Goal: Task Accomplishment & Management: Manage account settings

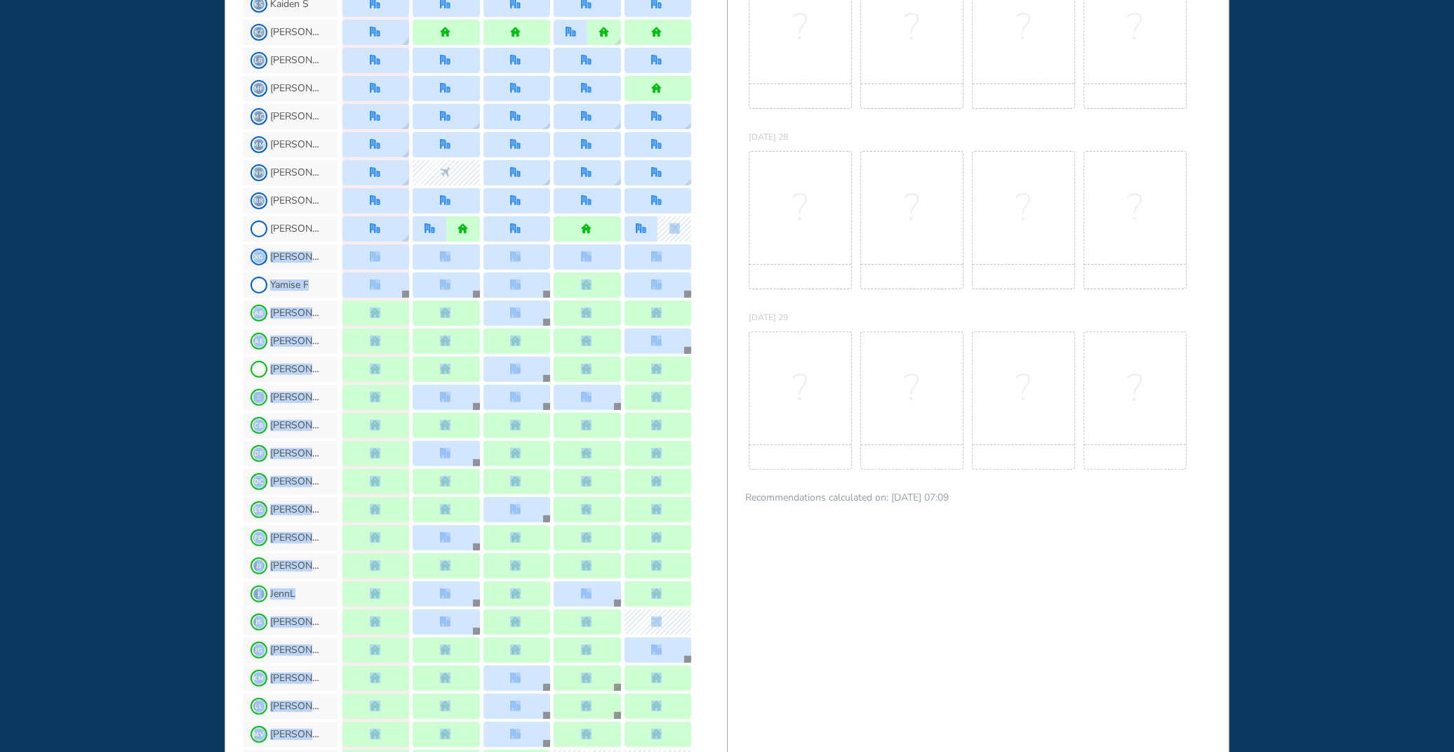
scroll to position [690, 0]
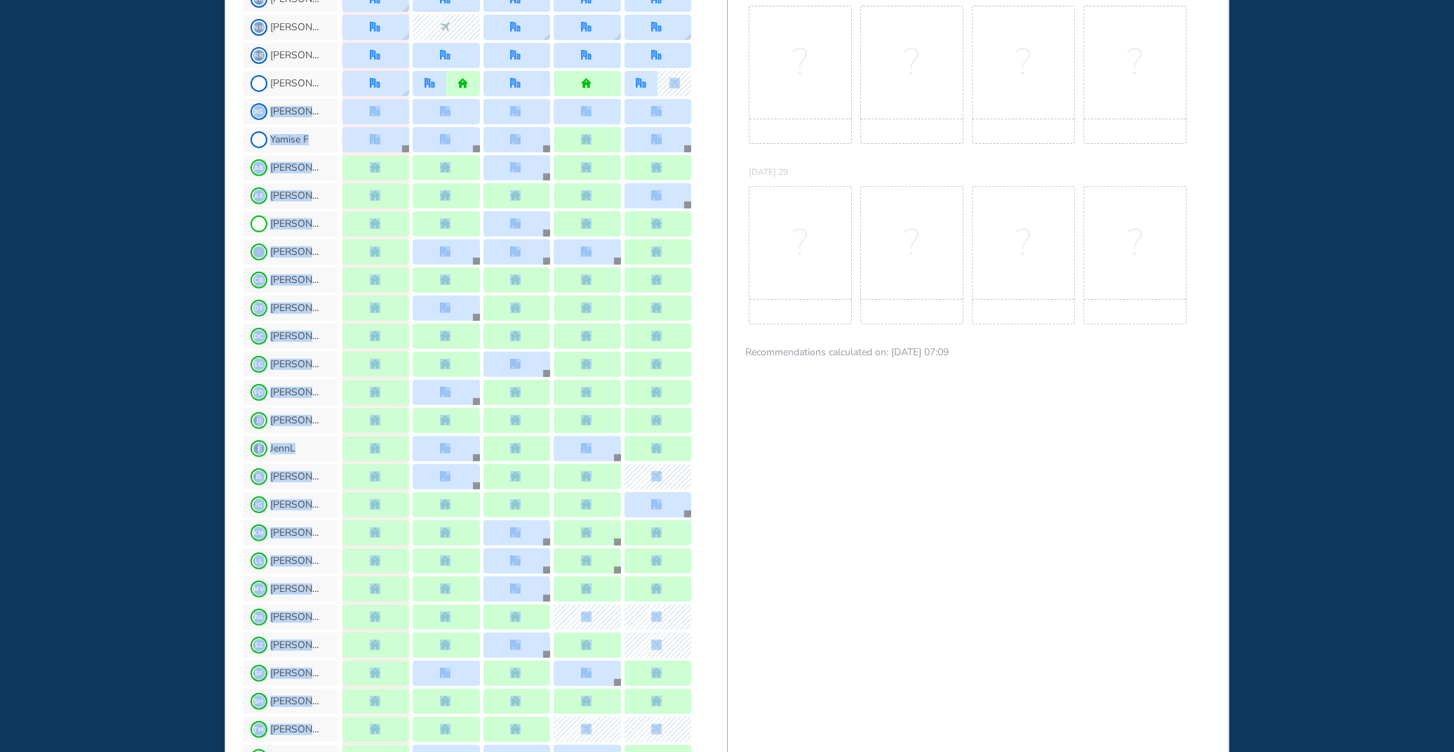
drag, startPoint x: 726, startPoint y: 739, endPoint x: 724, endPoint y: 754, distance: 15.6
click at [724, 751] on html "WHO'S WHERE WHEN MY WORK INITIATIVES 128 JL New! NOTIFICATIONS All Location Tas…" at bounding box center [727, 376] width 1454 height 752
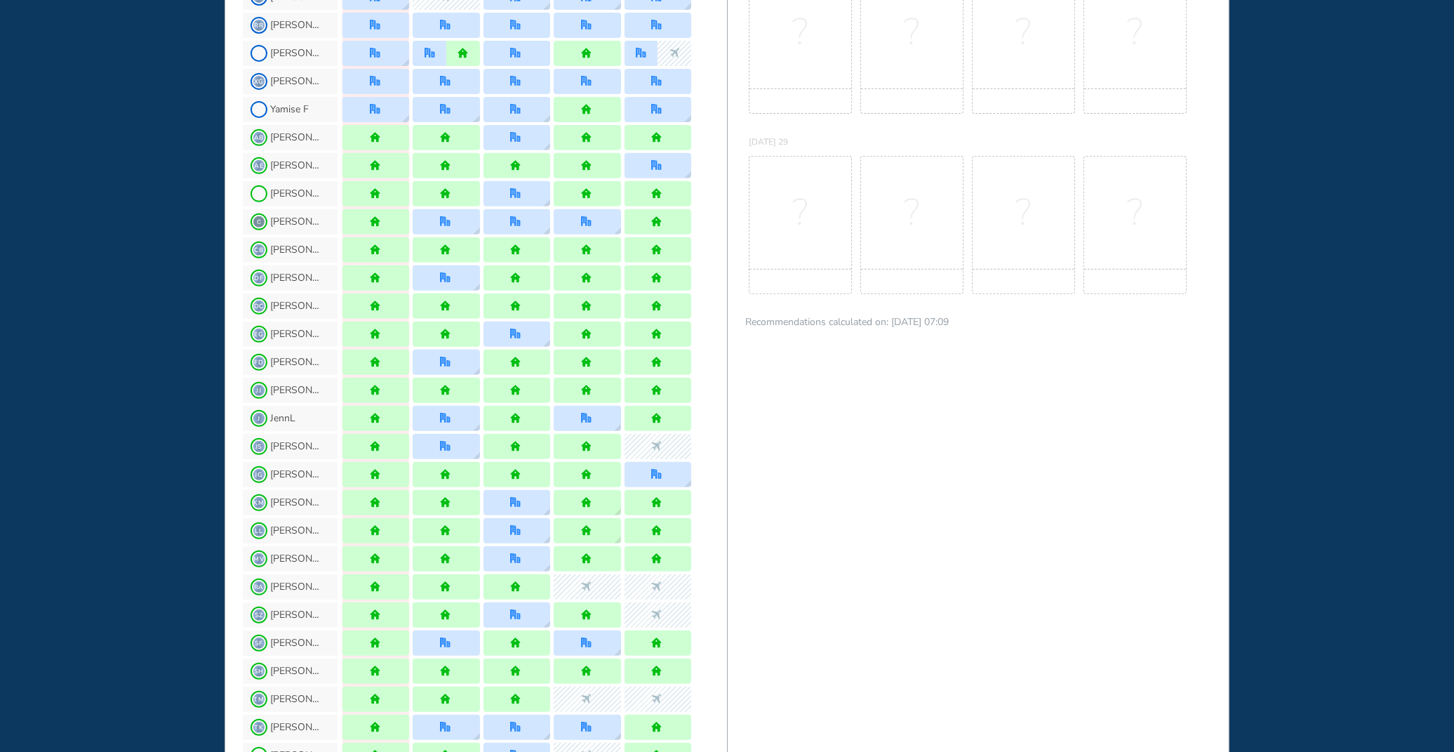
click at [851, 545] on div "BEST OFFICE DAYS WORKPLAN [DATE] Mon 25 No Best Office Days to show! Update you…" at bounding box center [978, 263] width 503 height 1818
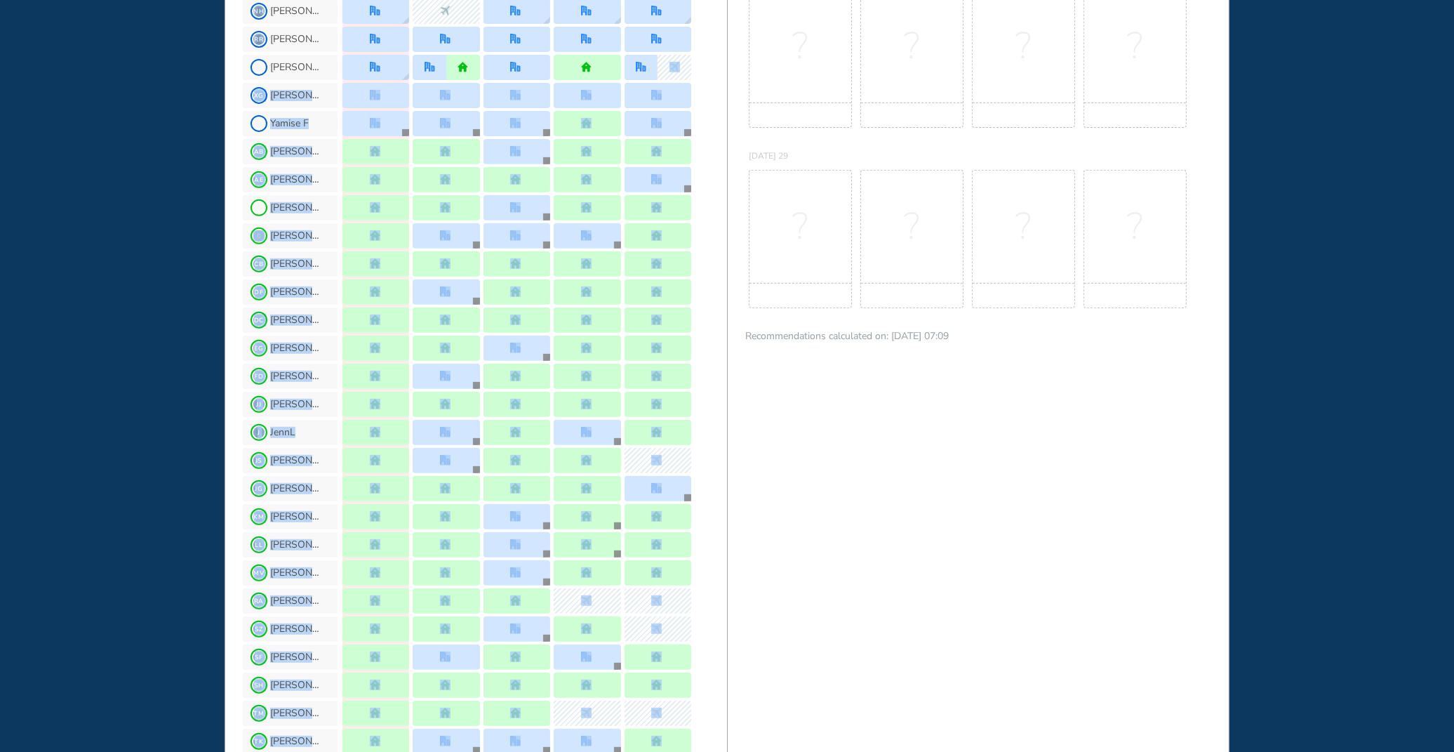
drag, startPoint x: 728, startPoint y: 2, endPoint x: 703, endPoint y: 72, distance: 74.4
click at [712, 72] on div "WHO'S WHERE WHEN FULL Usually quiet B&P Main Floor , [PERSON_NAME] #42 Receptio…" at bounding box center [727, 277] width 1005 height 1818
drag, startPoint x: 703, startPoint y: 72, endPoint x: 727, endPoint y: -1, distance: 77.5
click at [727, 0] on html "WHO'S WHERE WHEN MY WORK INITIATIVES 128 JL New! NOTIFICATIONS All Location Tas…" at bounding box center [727, 376] width 1454 height 752
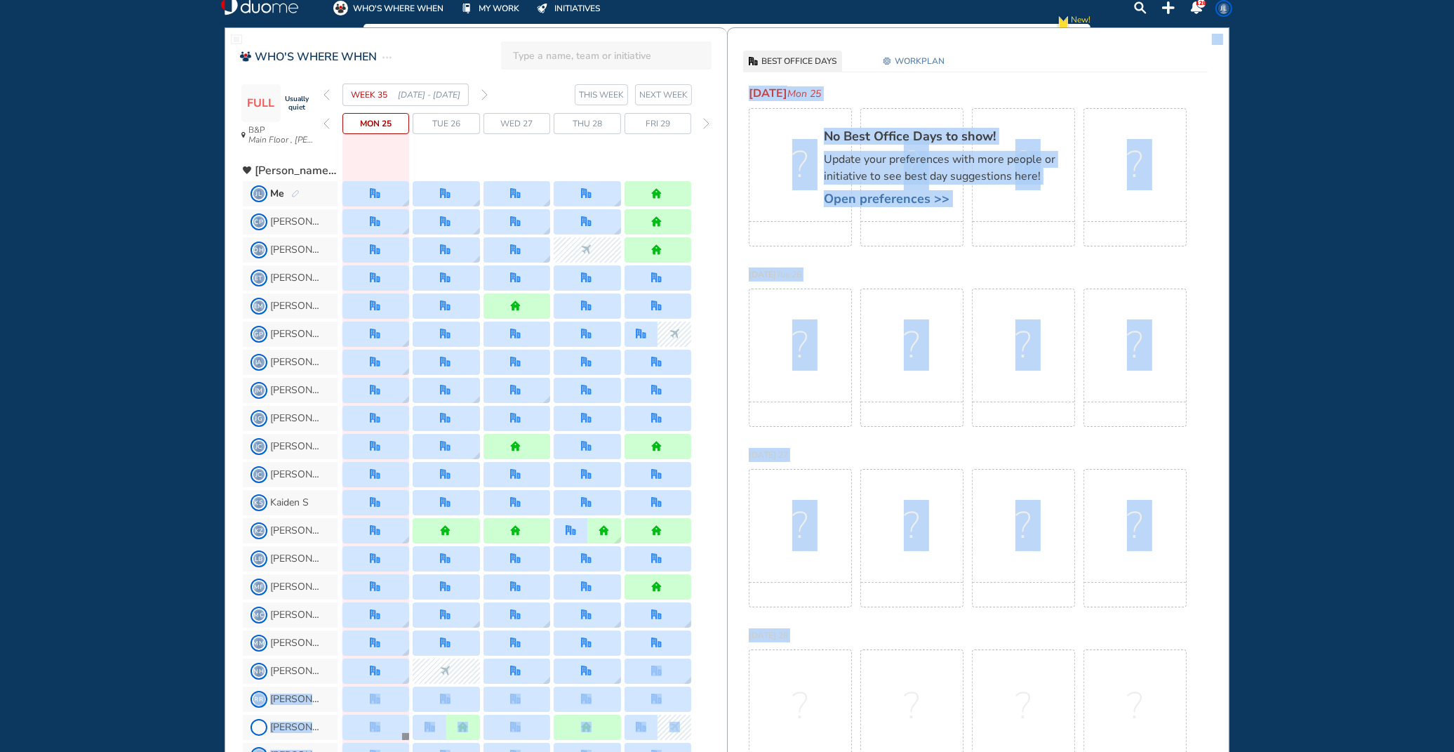
scroll to position [0, 0]
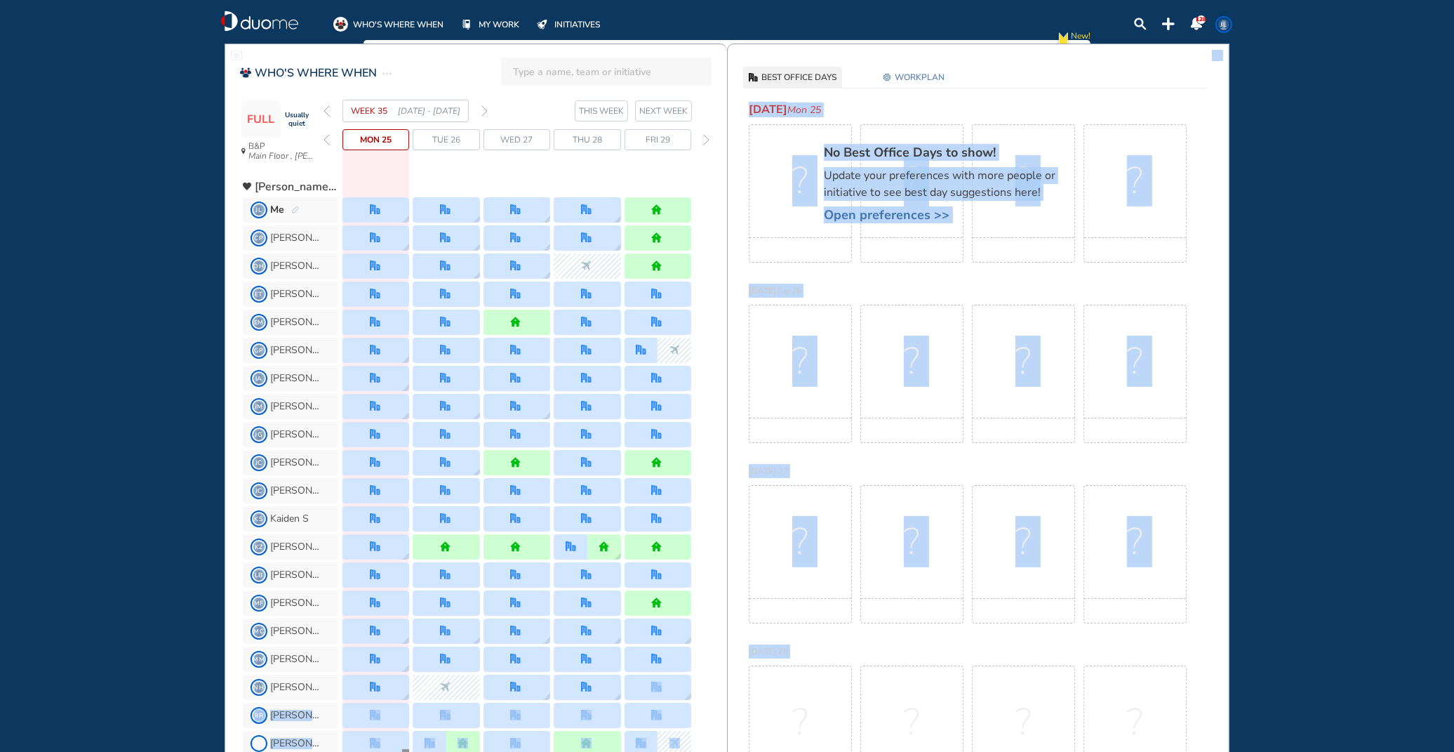
click at [296, 206] on img "pen-edit" at bounding box center [295, 210] width 8 height 9
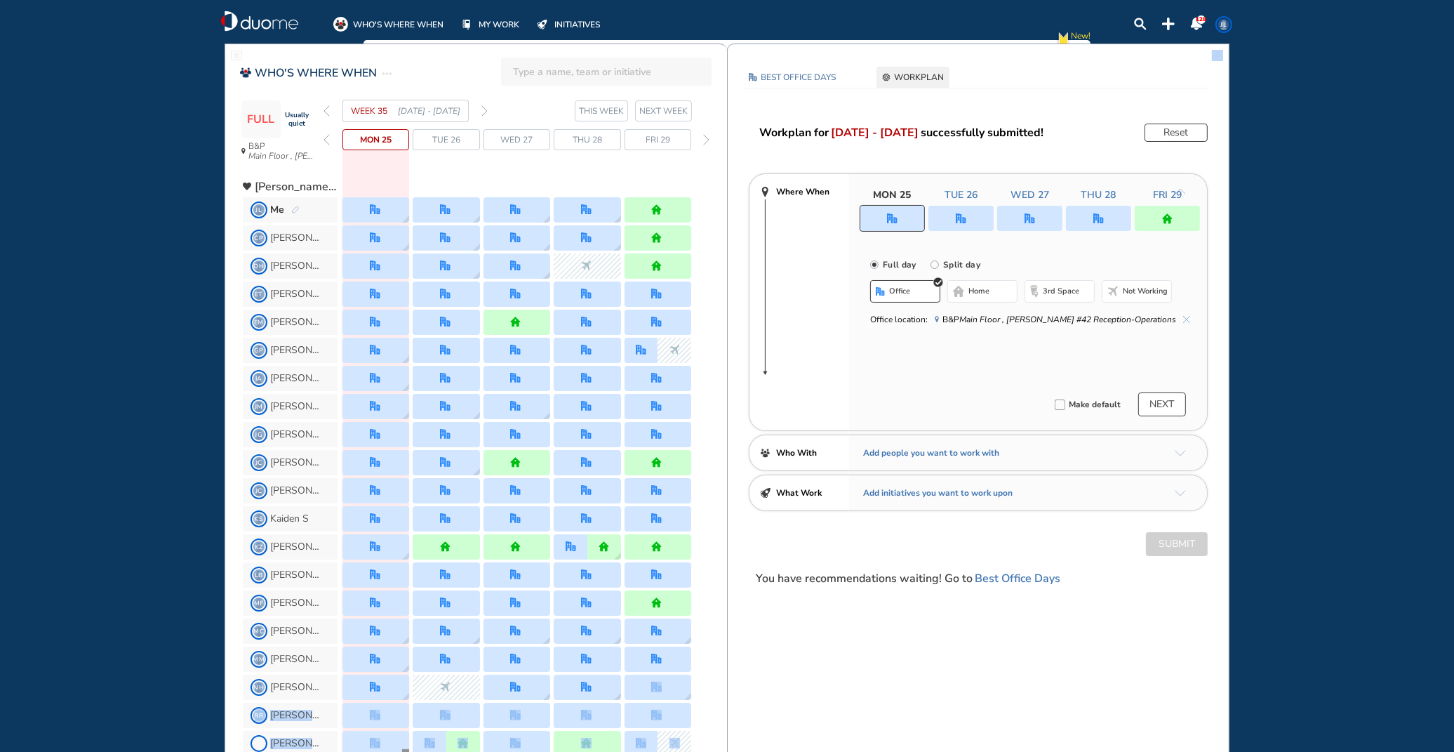
click at [1167, 215] on img "home" at bounding box center [1167, 218] width 11 height 11
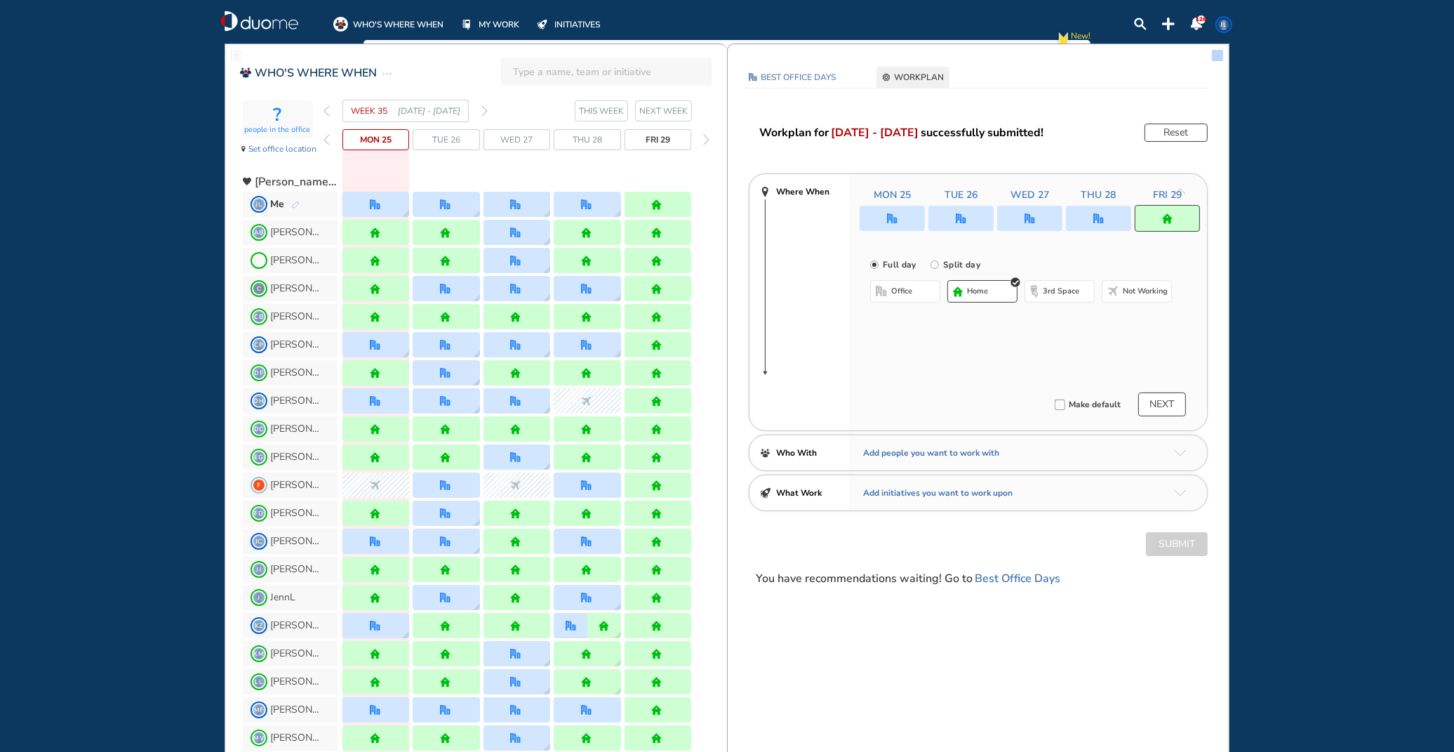
click at [896, 286] on span "office" at bounding box center [901, 291] width 21 height 11
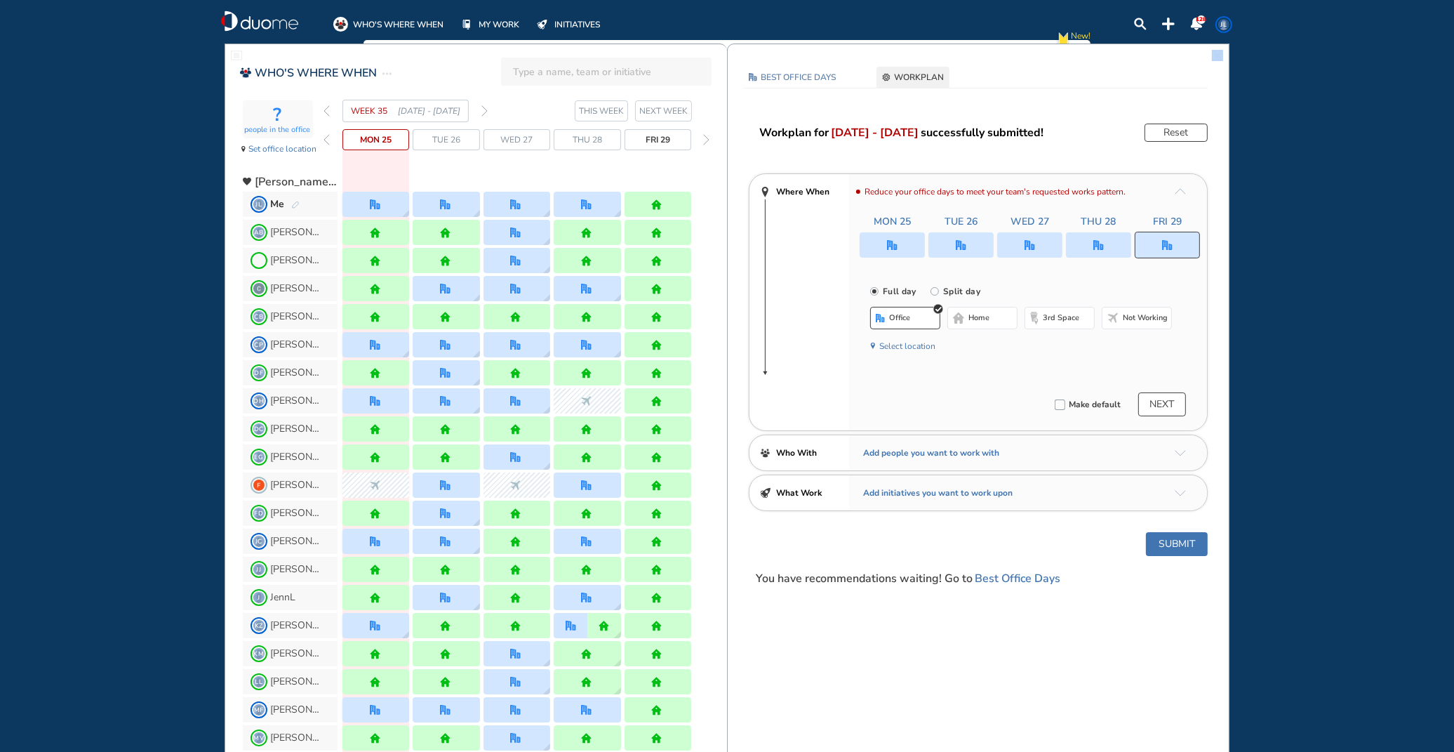
click at [1181, 539] on button "Submit" at bounding box center [1177, 544] width 62 height 24
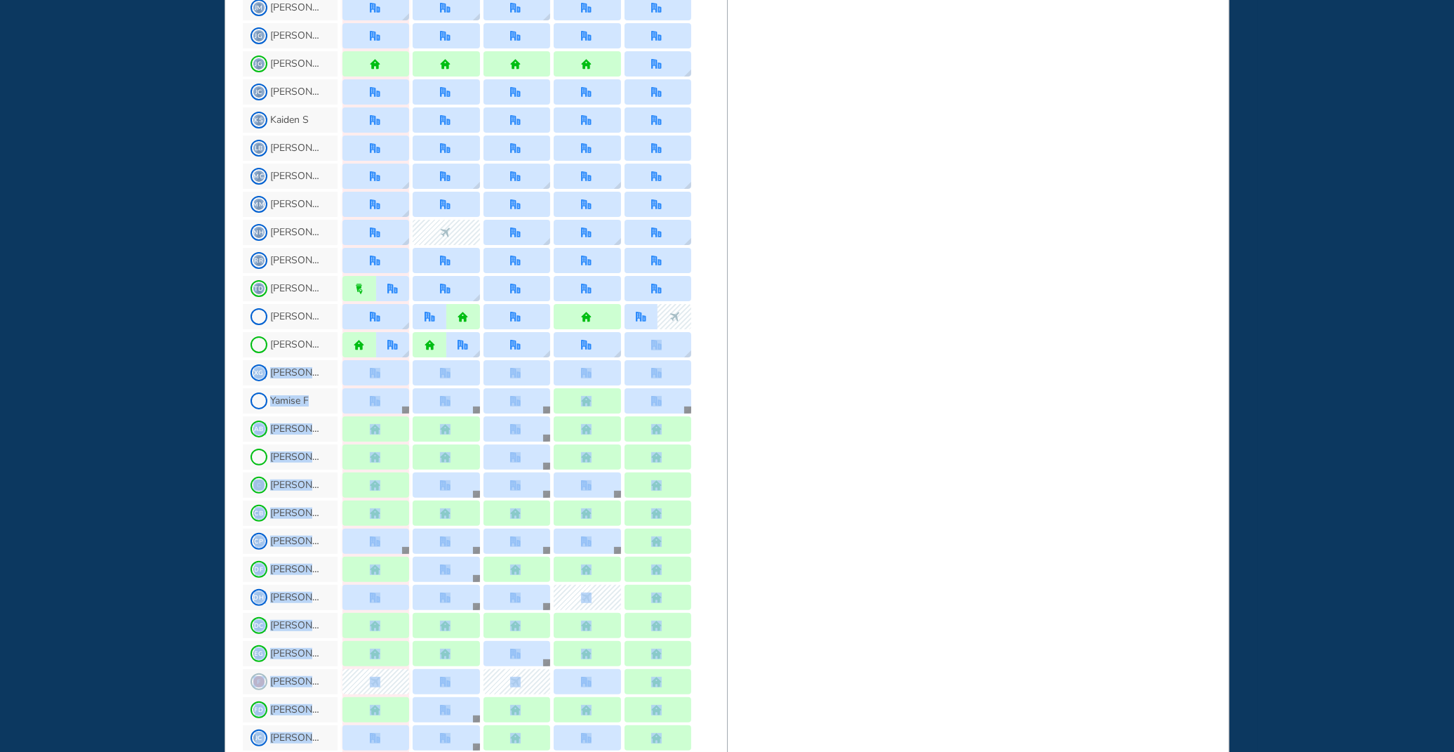
drag, startPoint x: 719, startPoint y: 714, endPoint x: 774, endPoint y: 688, distance: 60.6
click at [726, 733] on div "WHO'S WHERE WHEN ? people in the office Set office location WEEK 35 [DATE] - [D…" at bounding box center [727, 585] width 1005 height 1813
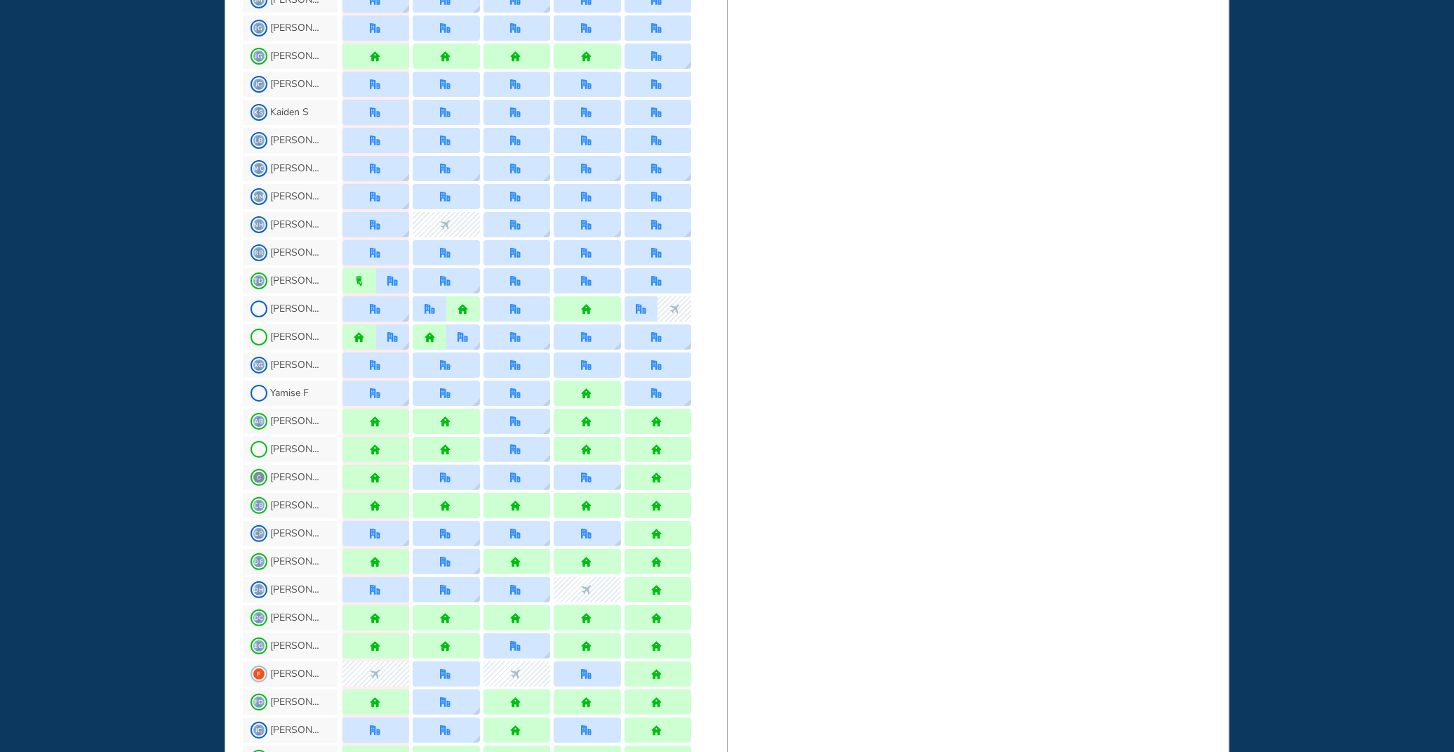
click at [985, 613] on div "BEST OFFICE DAYS WORKPLAN [DATE] No Location selected Set location Capacity NA …" at bounding box center [978, 577] width 503 height 1813
drag, startPoint x: 730, startPoint y: 526, endPoint x: 710, endPoint y: 653, distance: 128.5
click at [711, 653] on div "WHO'S WHERE WHEN ? people in the office Set office location WEEK 35 [DATE] - [D…" at bounding box center [727, 577] width 1005 height 1813
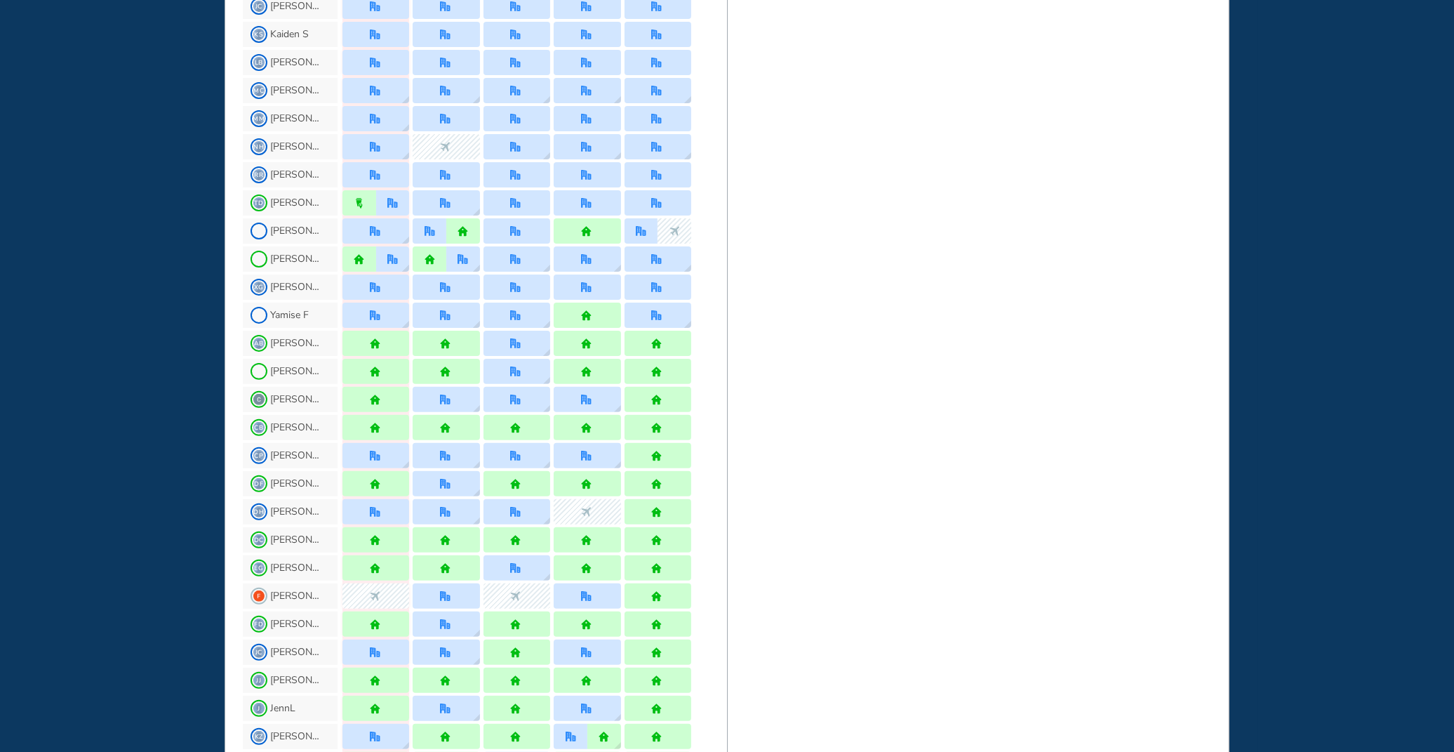
click at [851, 578] on div "BEST OFFICE DAYS WORKPLAN [DATE] No Location selected Set location Capacity NA …" at bounding box center [978, 499] width 503 height 1813
drag, startPoint x: 726, startPoint y: 0, endPoint x: 716, endPoint y: 29, distance: 30.6
click at [727, 46] on div "BEST OFFICE DAYS WORKPLAN [DATE] No Location selected Set location Capacity NA …" at bounding box center [978, 499] width 503 height 1813
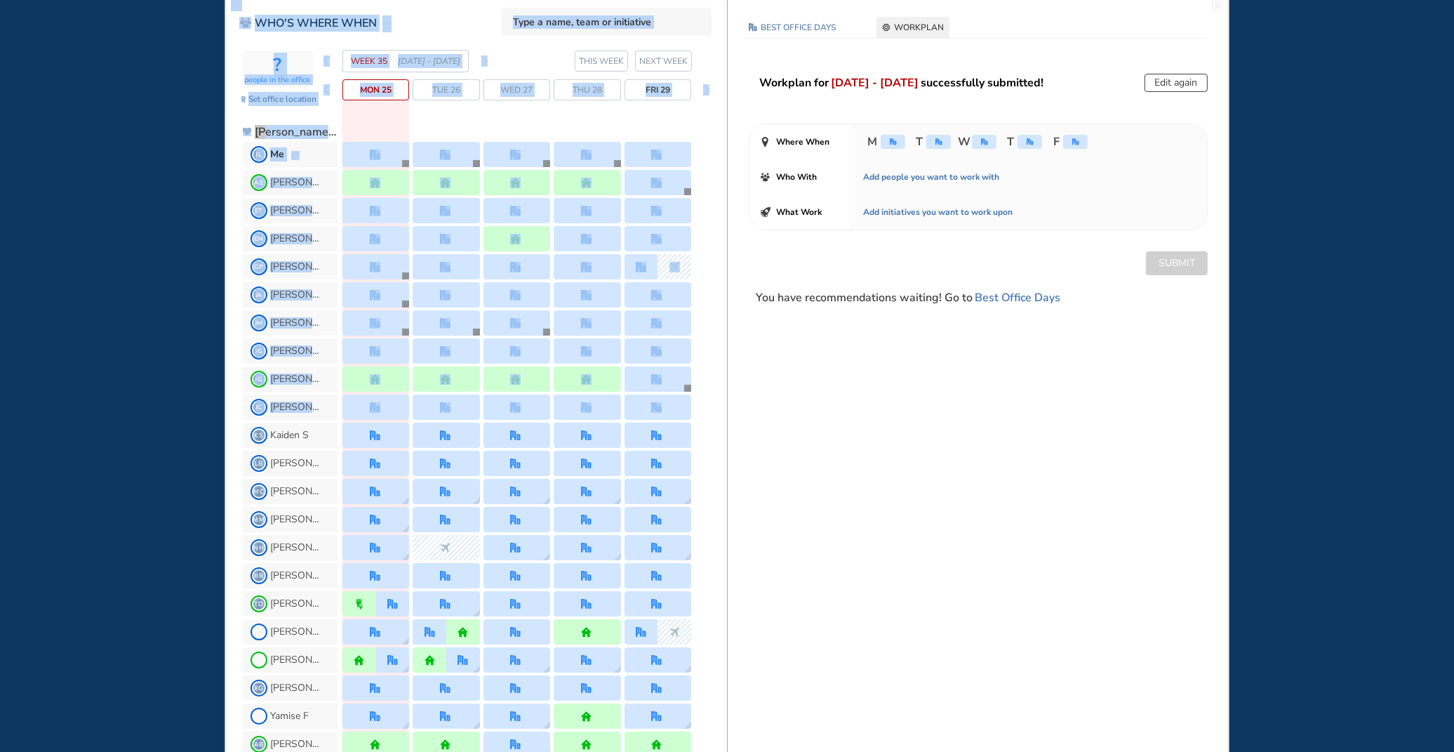
scroll to position [0, 0]
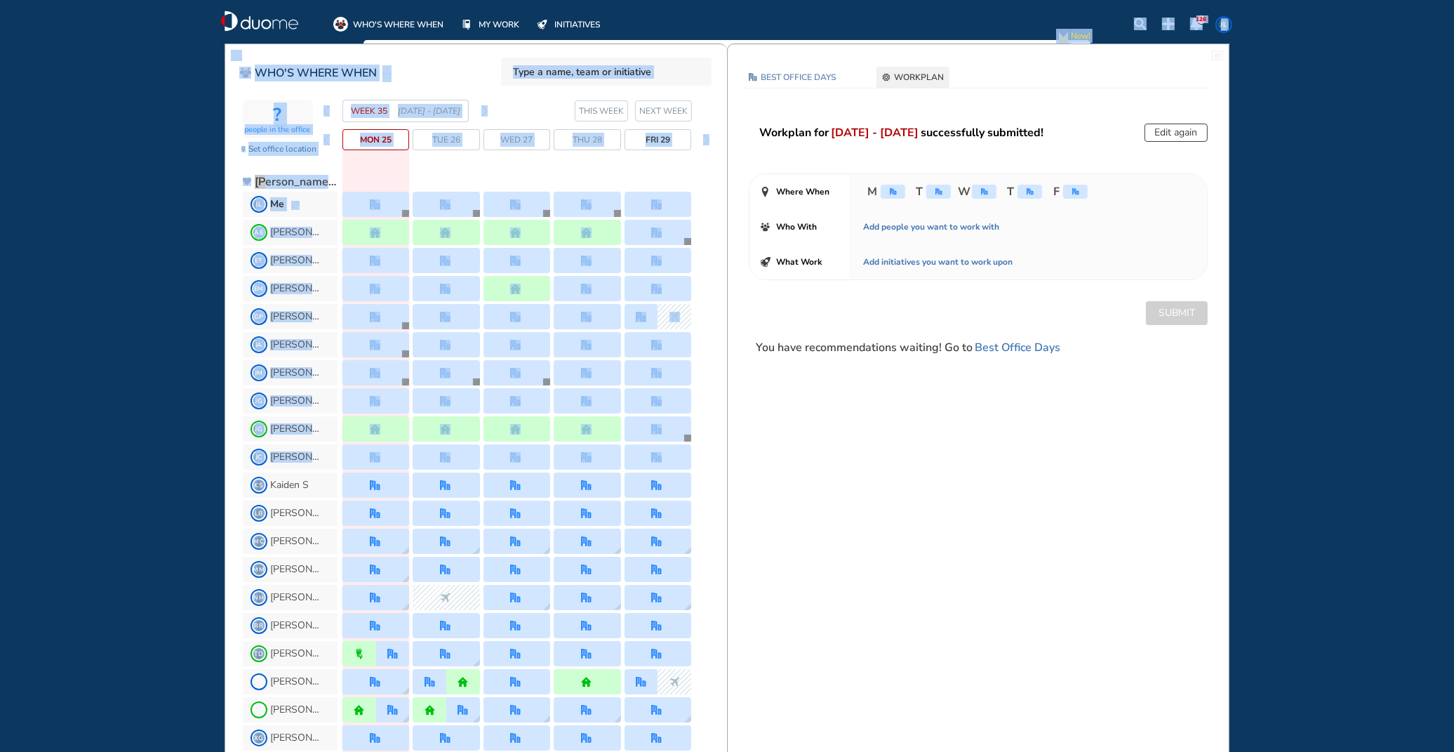
drag, startPoint x: 726, startPoint y: 5, endPoint x: 724, endPoint y: -4, distance: 9.4
click at [724, 0] on html "WHO'S WHERE WHEN MY WORK INITIATIVES 128 JL New! NOTIFICATIONS All Location Tas…" at bounding box center [727, 376] width 1454 height 752
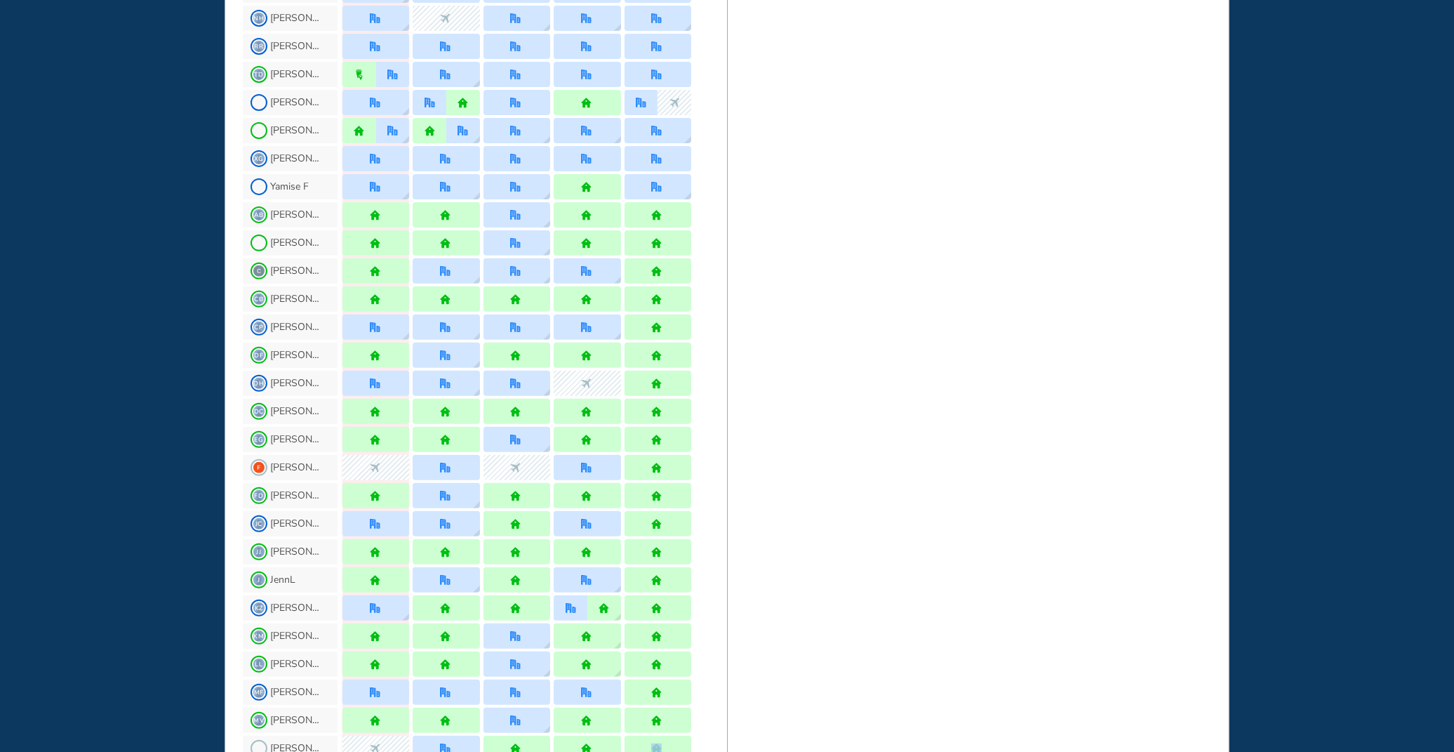
drag, startPoint x: 726, startPoint y: 714, endPoint x: 719, endPoint y: 761, distance: 46.8
click at [719, 751] on html "WHO'S WHERE WHEN MY WORK INITIATIVES 128 JL New! NOTIFICATIONS All Location Tas…" at bounding box center [727, 376] width 1454 height 752
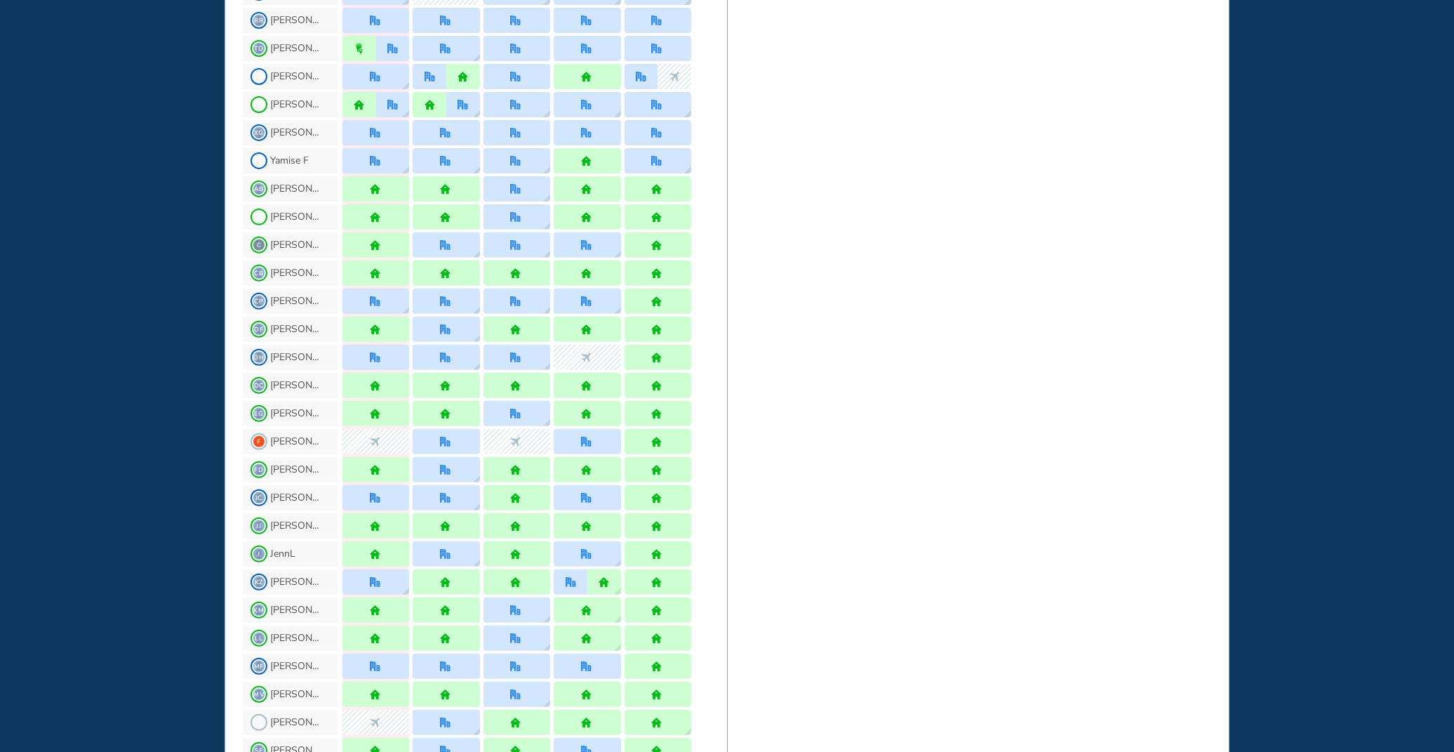
drag, startPoint x: 723, startPoint y: 719, endPoint x: 901, endPoint y: 504, distance: 279.1
click at [901, 505] on div "BEST OFFICE DAYS WORKPLAN [DATE] No Location selected Set location Capacity NA …" at bounding box center [978, 345] width 503 height 1813
drag, startPoint x: 726, startPoint y: 707, endPoint x: 723, endPoint y: 688, distance: 19.3
click at [728, 705] on div "BEST OFFICE DAYS WORKPLAN [DATE] No Location selected Set location Capacity NA …" at bounding box center [978, 345] width 503 height 1813
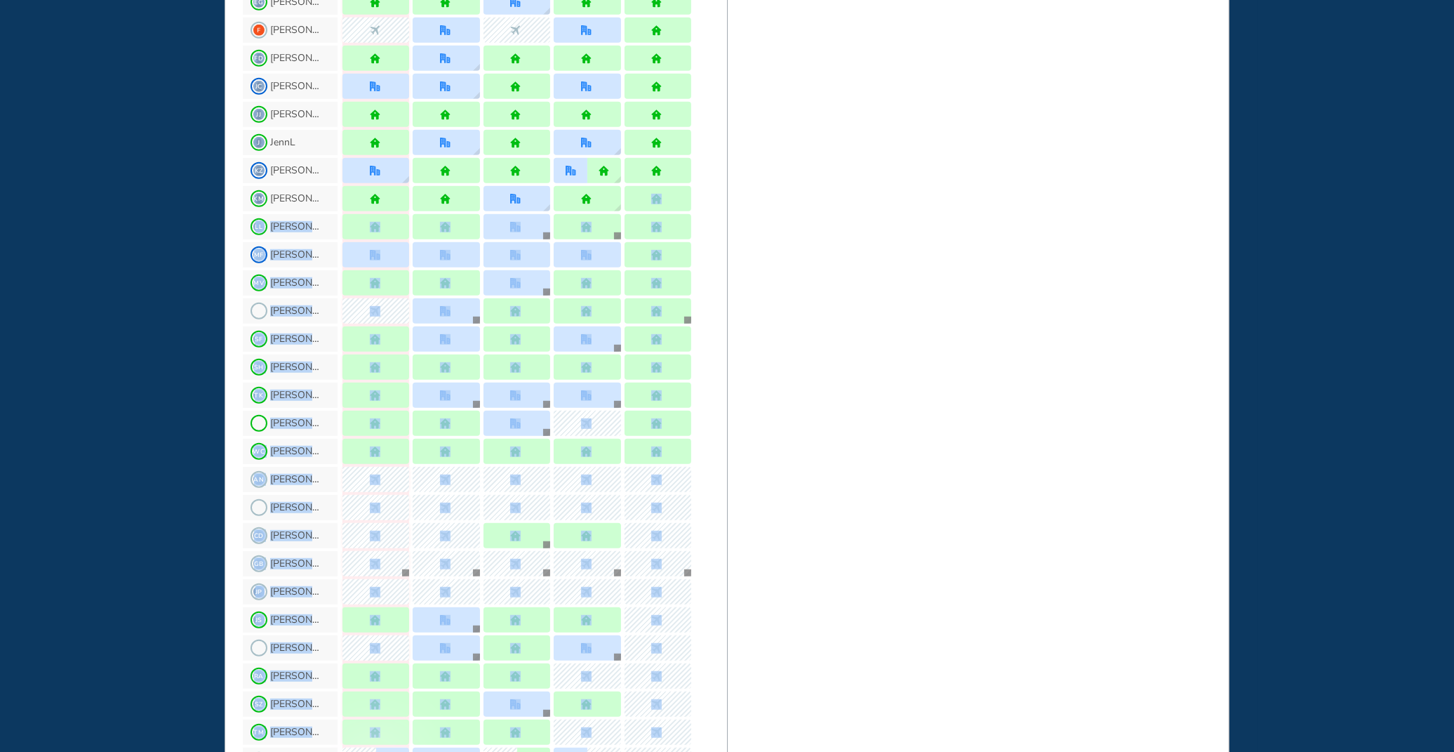
drag, startPoint x: 726, startPoint y: 620, endPoint x: 734, endPoint y: 693, distance: 73.5
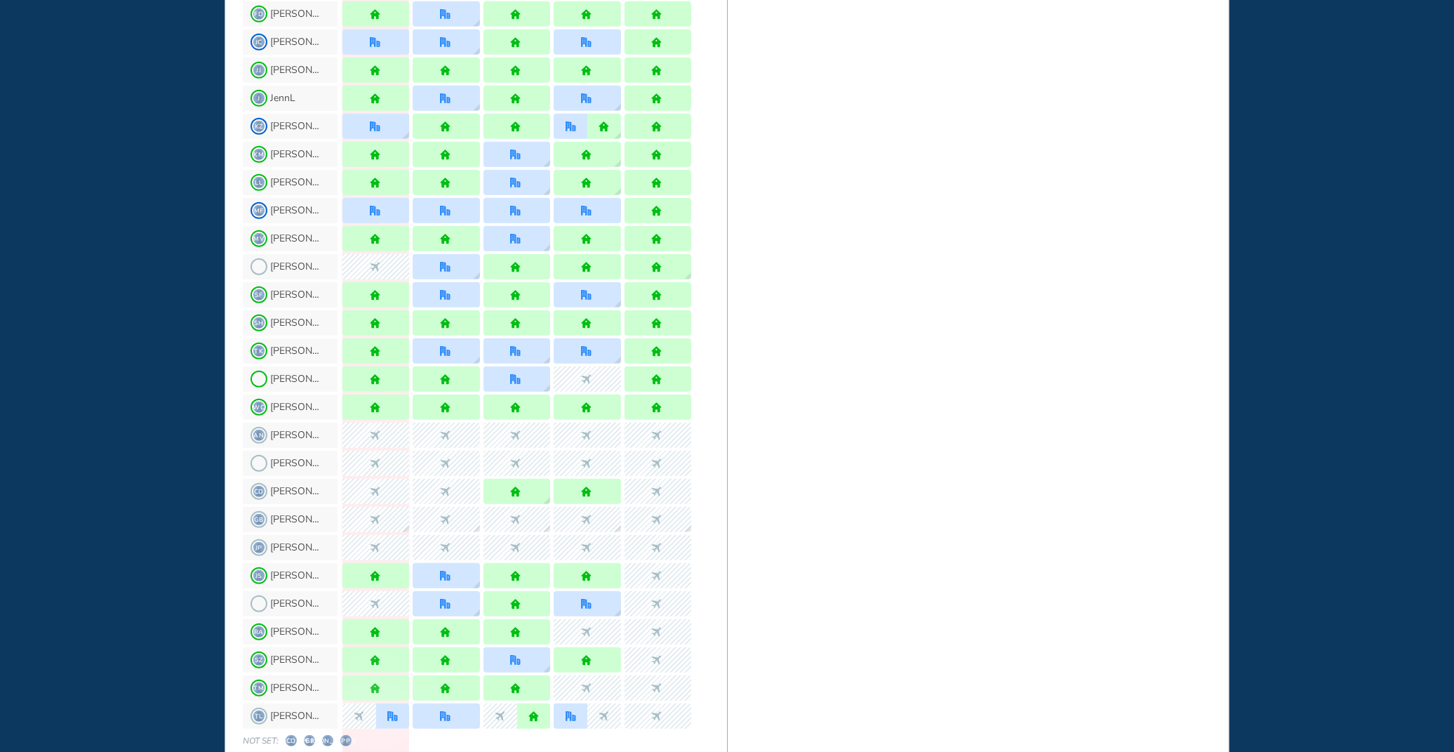
drag, startPoint x: 734, startPoint y: 693, endPoint x: 898, endPoint y: 536, distance: 226.9
